Goal: Use online tool/utility: Utilize a website feature to perform a specific function

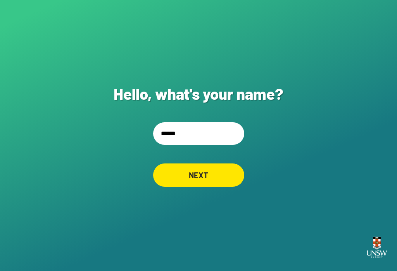
click at [213, 140] on input "******" at bounding box center [198, 133] width 91 height 22
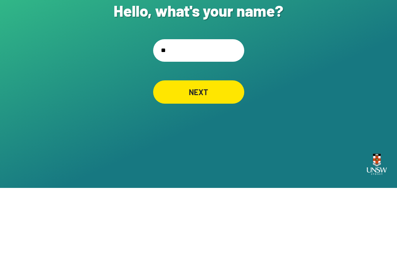
type input "*"
type input "******"
click at [221, 163] on div "NEXT" at bounding box center [198, 174] width 91 height 23
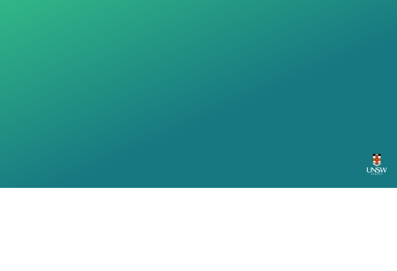
scroll to position [12, 0]
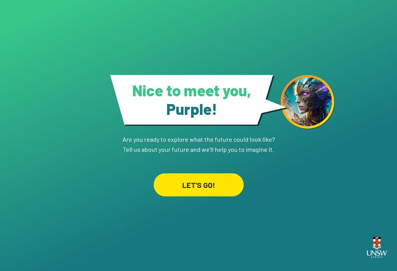
click at [222, 178] on div "LET'S GO!" at bounding box center [199, 184] width 90 height 23
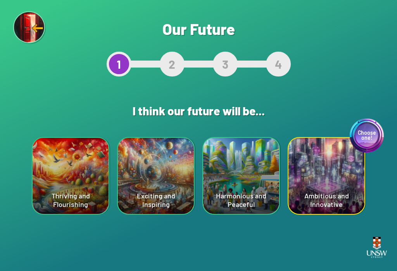
click at [341, 185] on div "Choose one! Ambitious and Innovative" at bounding box center [326, 176] width 76 height 76
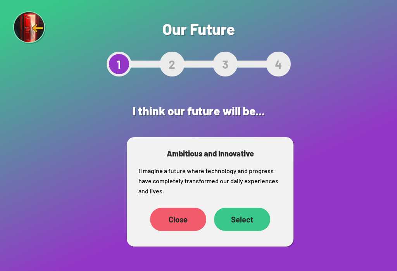
click at [254, 219] on div "Select" at bounding box center [242, 218] width 56 height 23
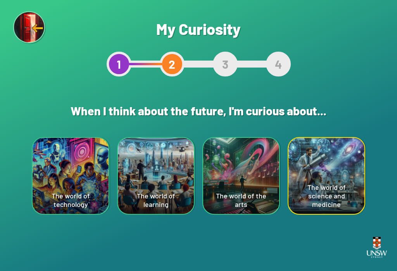
click at [256, 184] on div "The world of the arts" at bounding box center [241, 176] width 76 height 76
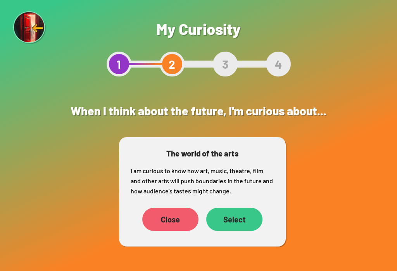
click at [246, 222] on div "Select" at bounding box center [234, 218] width 56 height 23
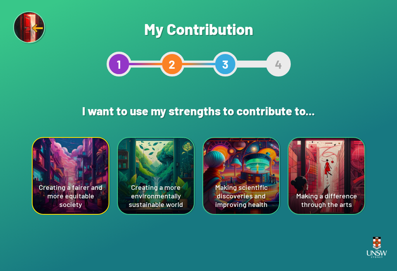
click at [143, 172] on div "Creating a more environmentally sustainable world" at bounding box center [156, 176] width 76 height 76
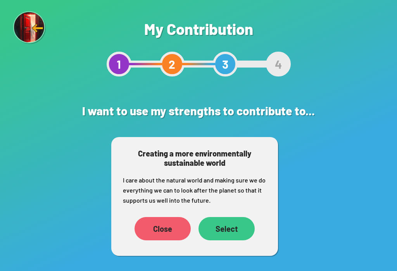
click at [240, 224] on div "Select" at bounding box center [226, 228] width 56 height 23
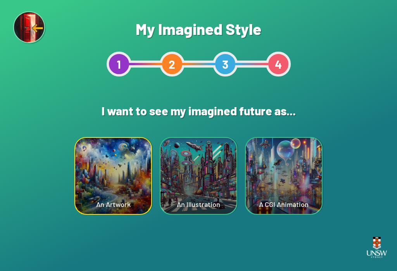
click at [90, 166] on div "An Artwork" at bounding box center [113, 176] width 76 height 76
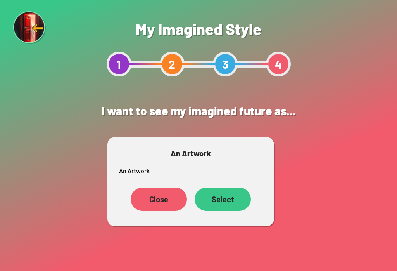
click at [234, 200] on div "Select" at bounding box center [223, 198] width 56 height 23
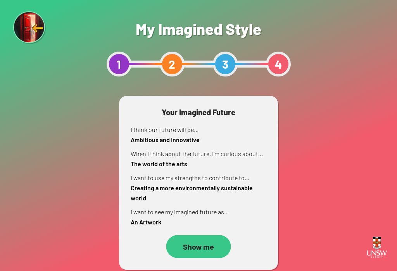
click at [216, 248] on div "Show me" at bounding box center [198, 246] width 65 height 23
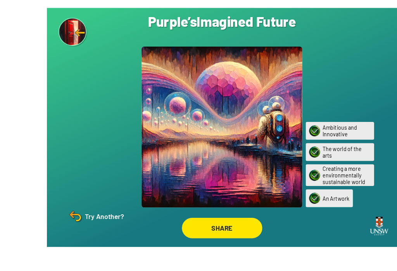
scroll to position [12, 0]
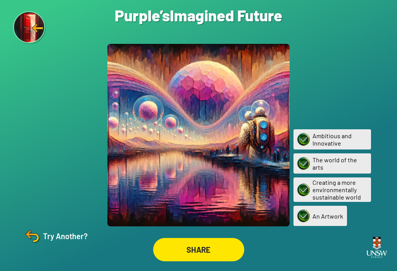
click at [221, 240] on div "SHARE" at bounding box center [198, 249] width 91 height 23
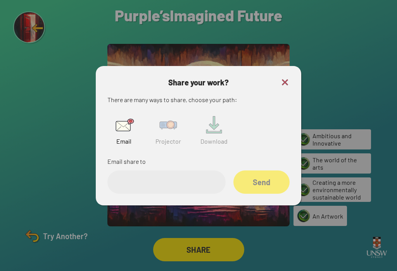
click at [163, 122] on img at bounding box center [168, 124] width 25 height 25
click at [171, 179] on input "text" at bounding box center [166, 181] width 118 height 23
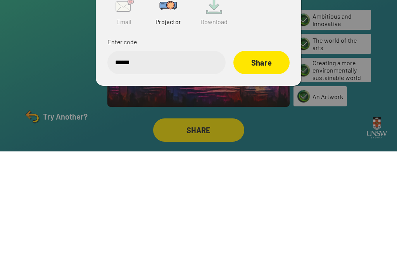
type input "******"
click at [258, 170] on div "Share" at bounding box center [261, 181] width 56 height 23
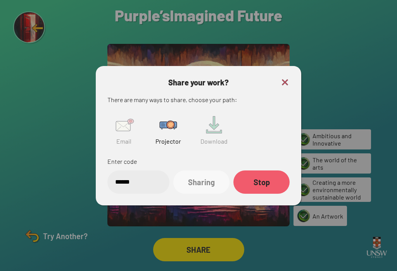
click at [288, 78] on img at bounding box center [284, 82] width 9 height 9
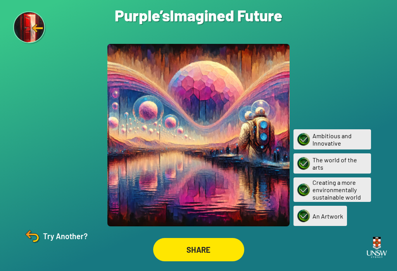
click at [143, 164] on div at bounding box center [198, 135] width 182 height 182
click at [163, 148] on div at bounding box center [198, 135] width 182 height 182
